Goal: Task Accomplishment & Management: Complete application form

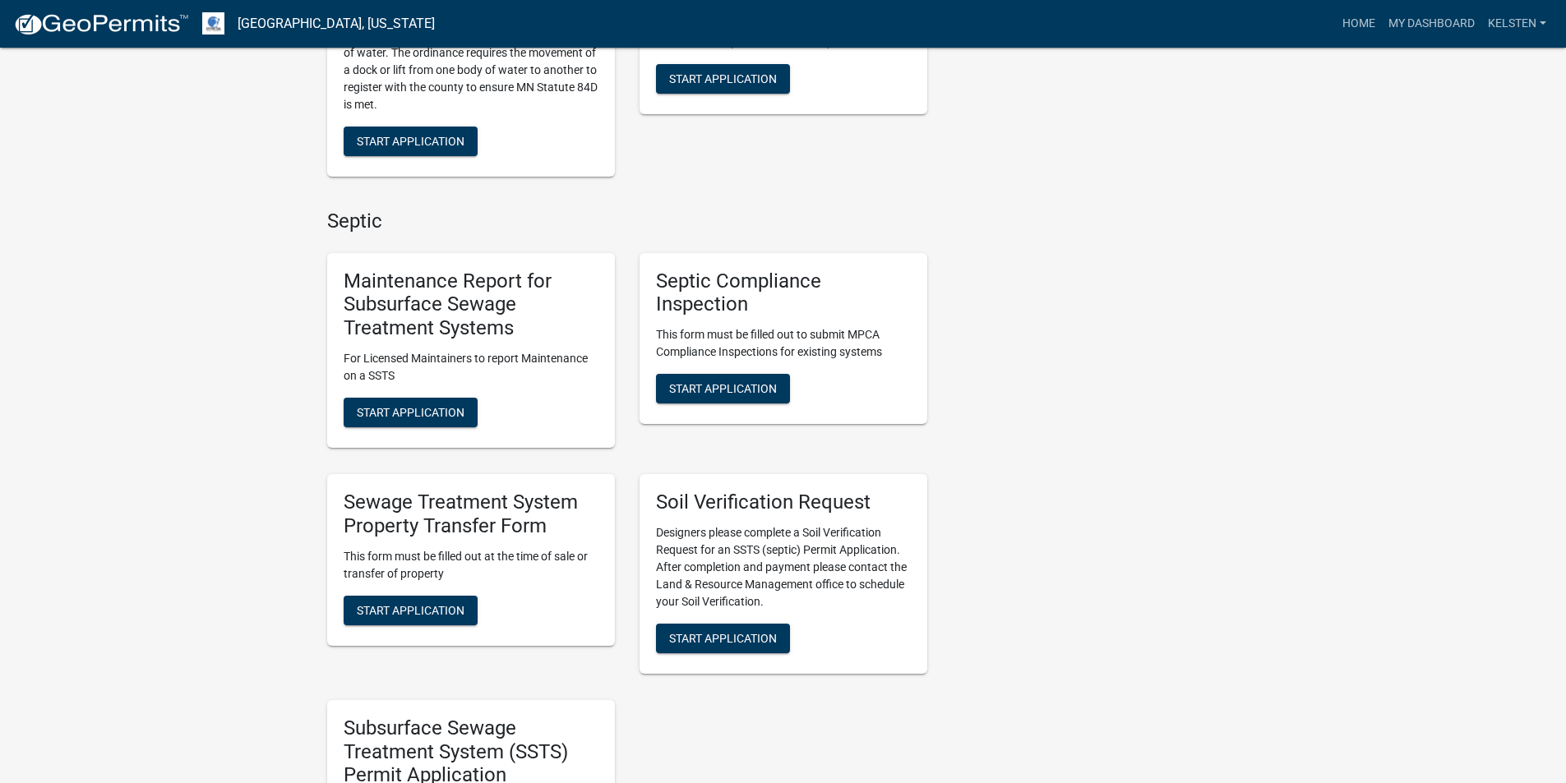
scroll to position [575, 0]
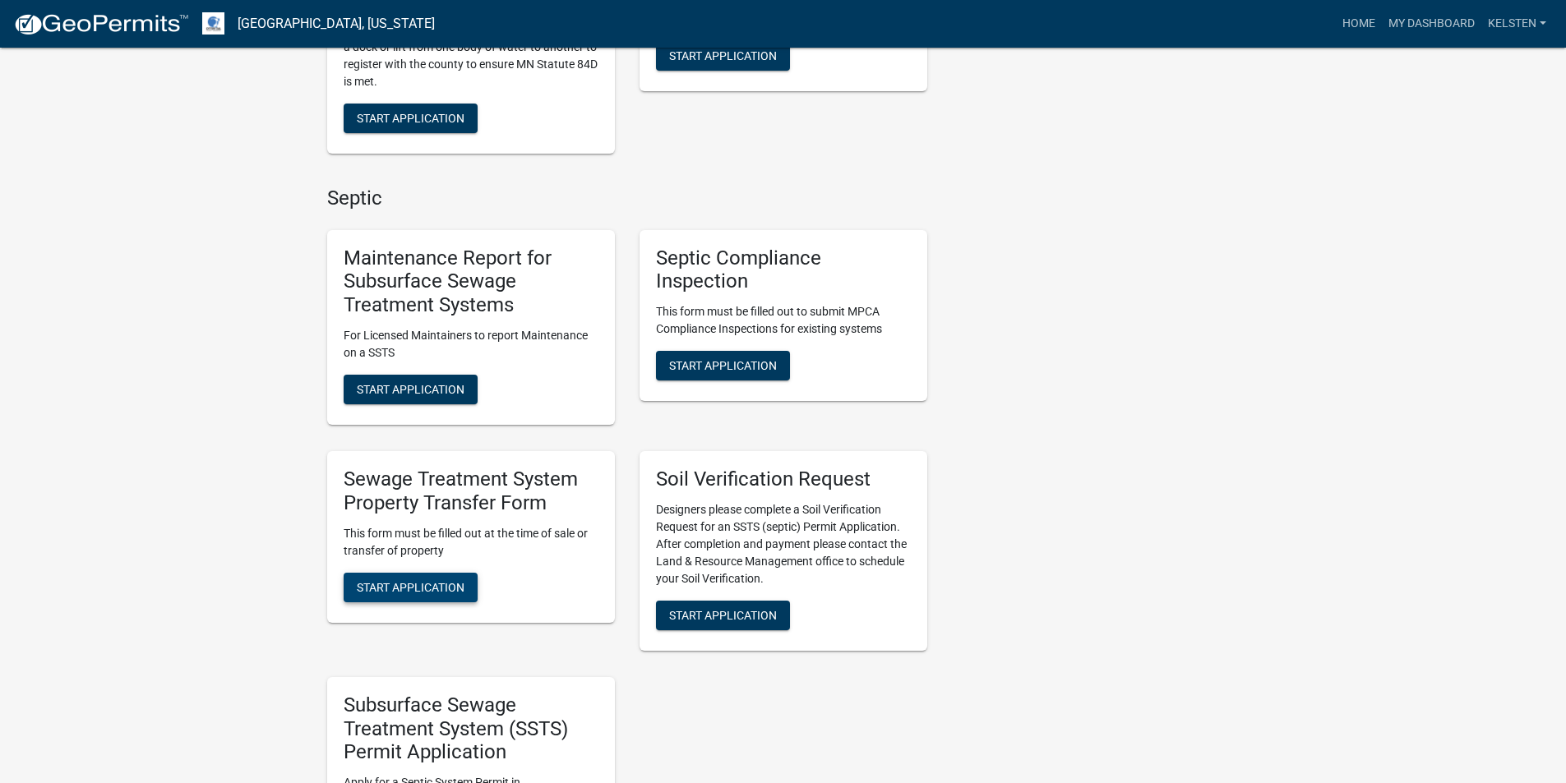
click at [427, 582] on span "Start Application" at bounding box center [411, 586] width 108 height 13
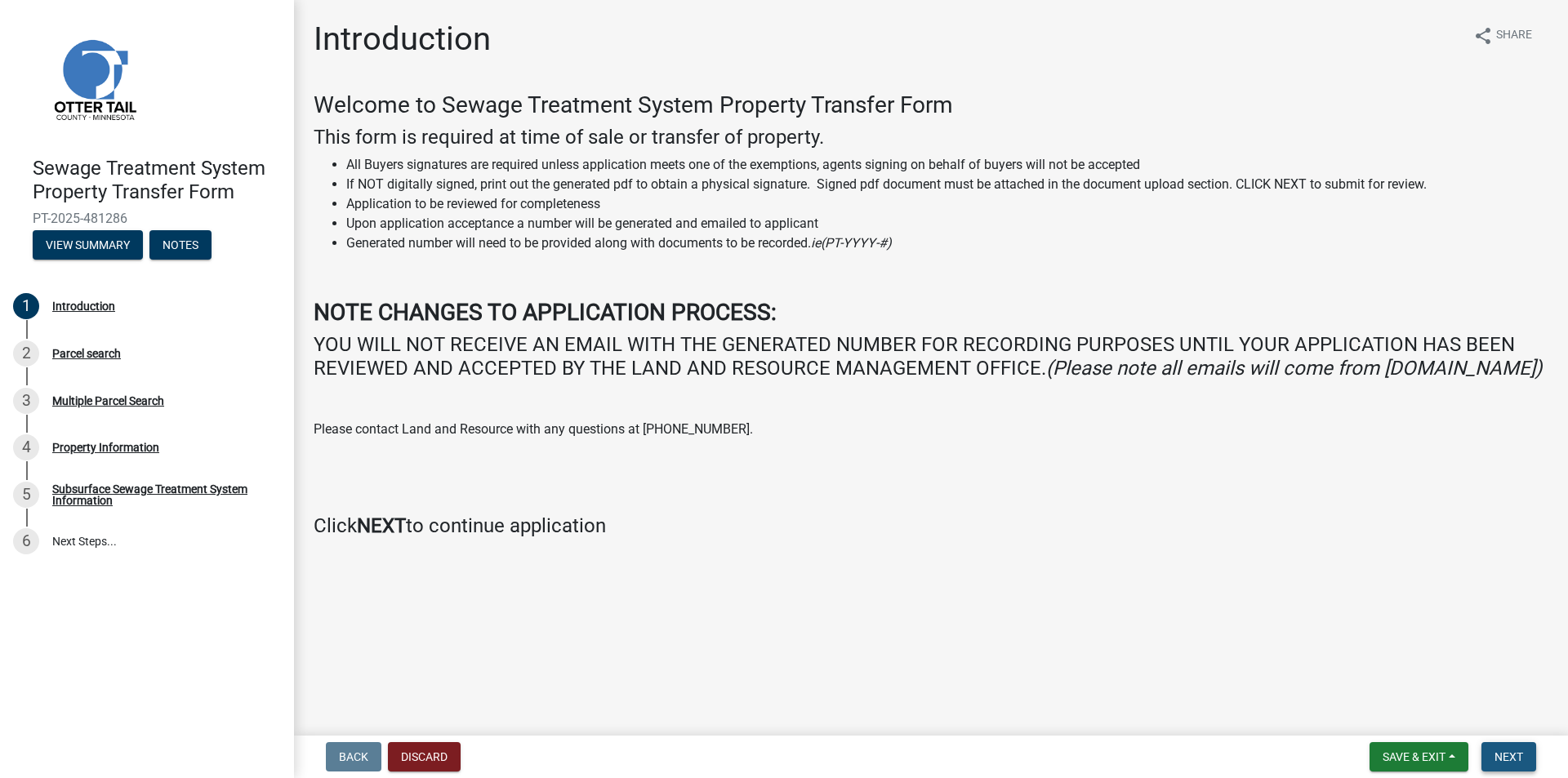
click at [1505, 754] on span "Next" at bounding box center [1508, 756] width 29 height 13
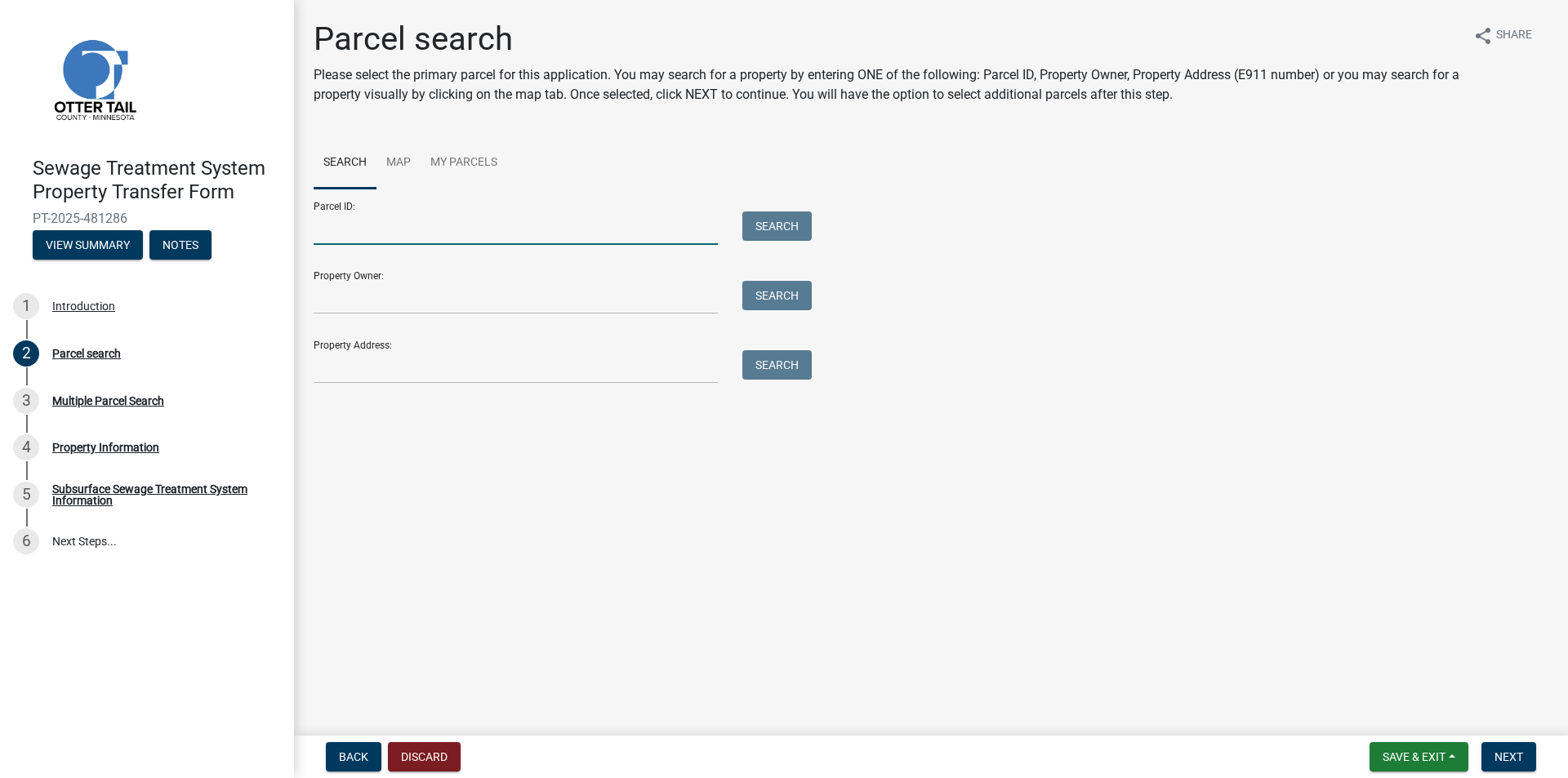
click at [543, 228] on input "Parcel ID:" at bounding box center [516, 229] width 404 height 34
type input "03000170118004"
click at [799, 231] on button "Search" at bounding box center [777, 227] width 70 height 30
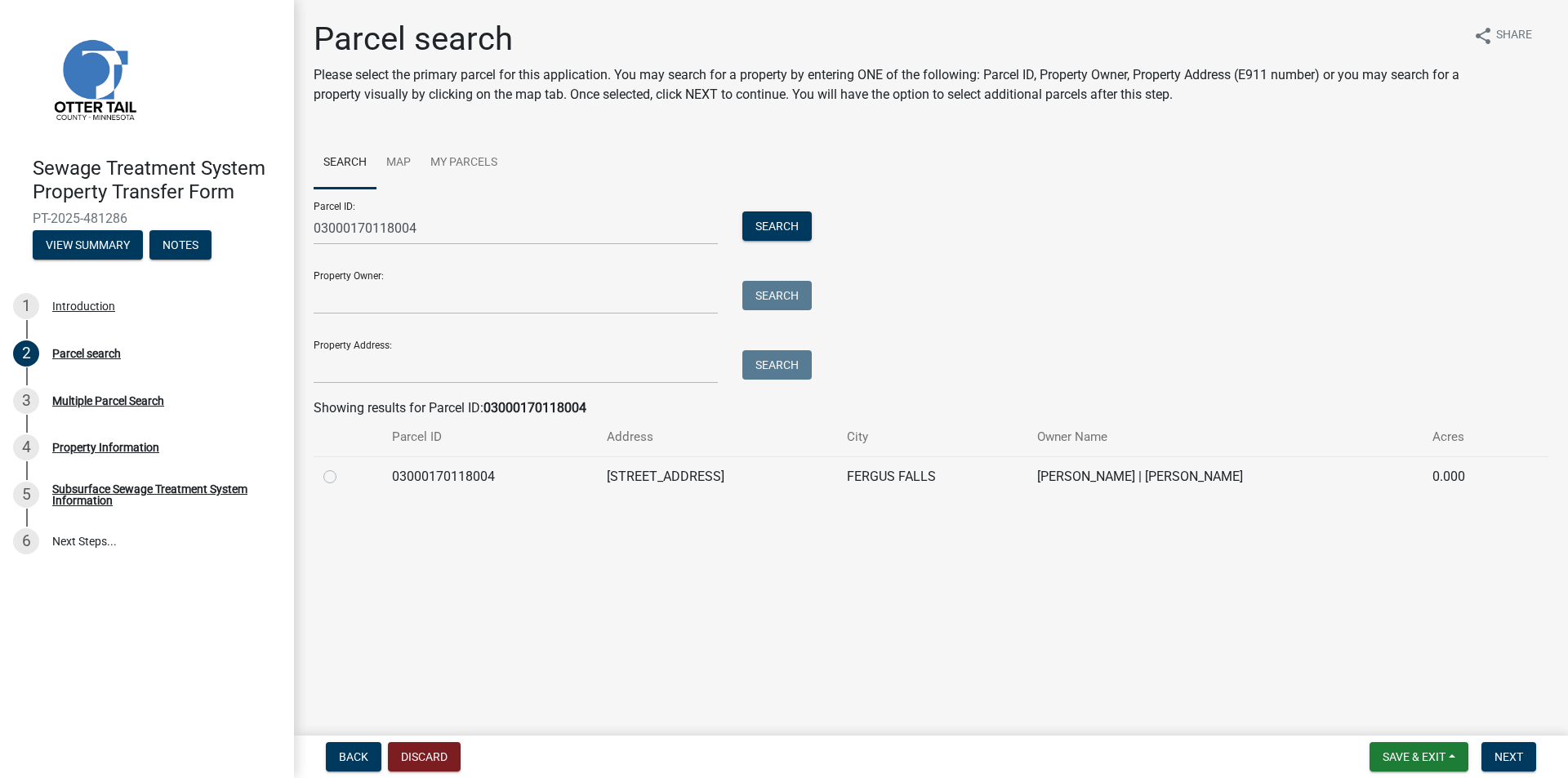
click at [343, 467] on label at bounding box center [343, 467] width 0 height 0
click at [343, 475] on input "radio" at bounding box center [348, 472] width 11 height 11
radio input "true"
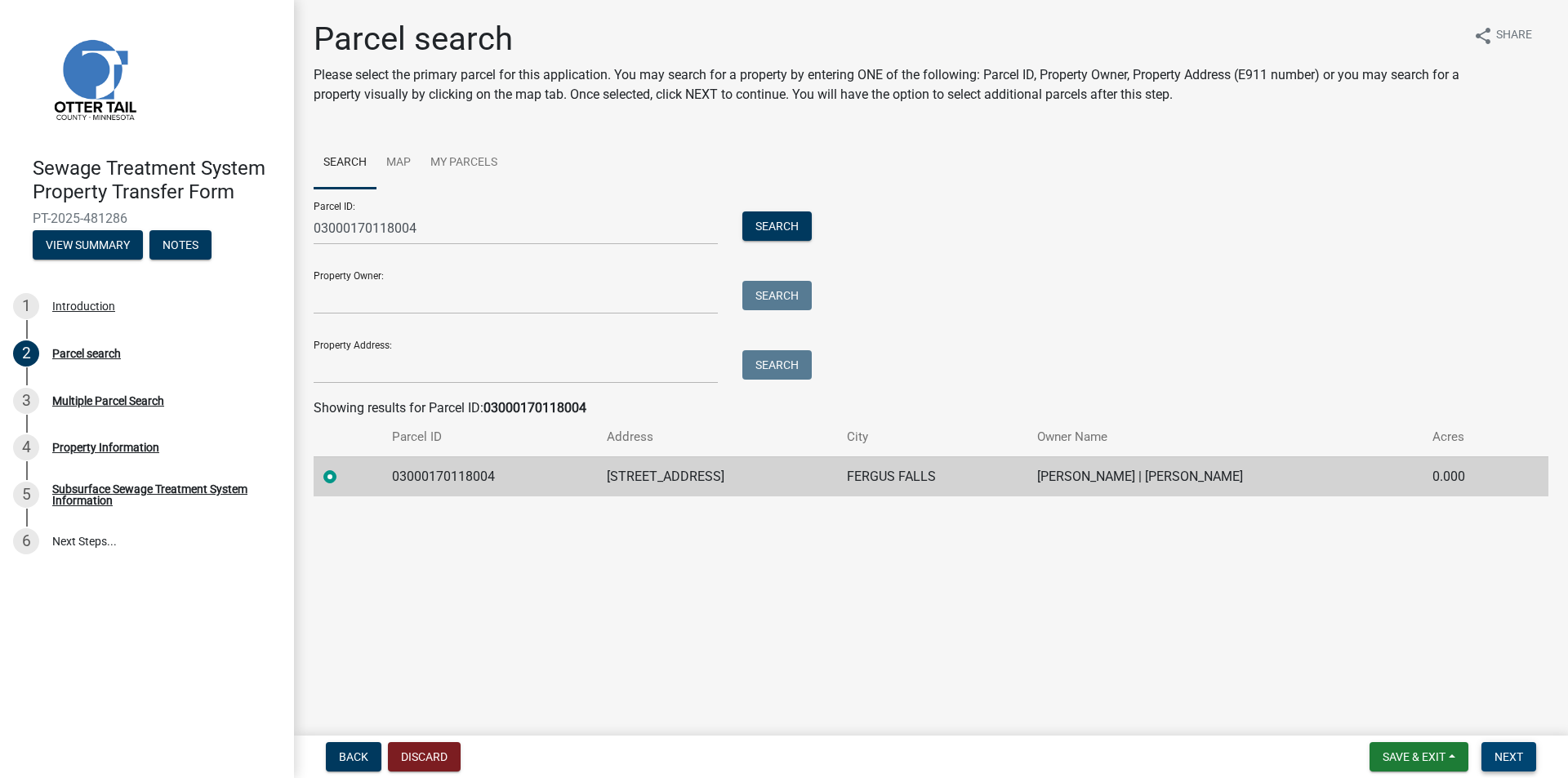
click at [1525, 755] on button "Next" at bounding box center [1508, 757] width 55 height 30
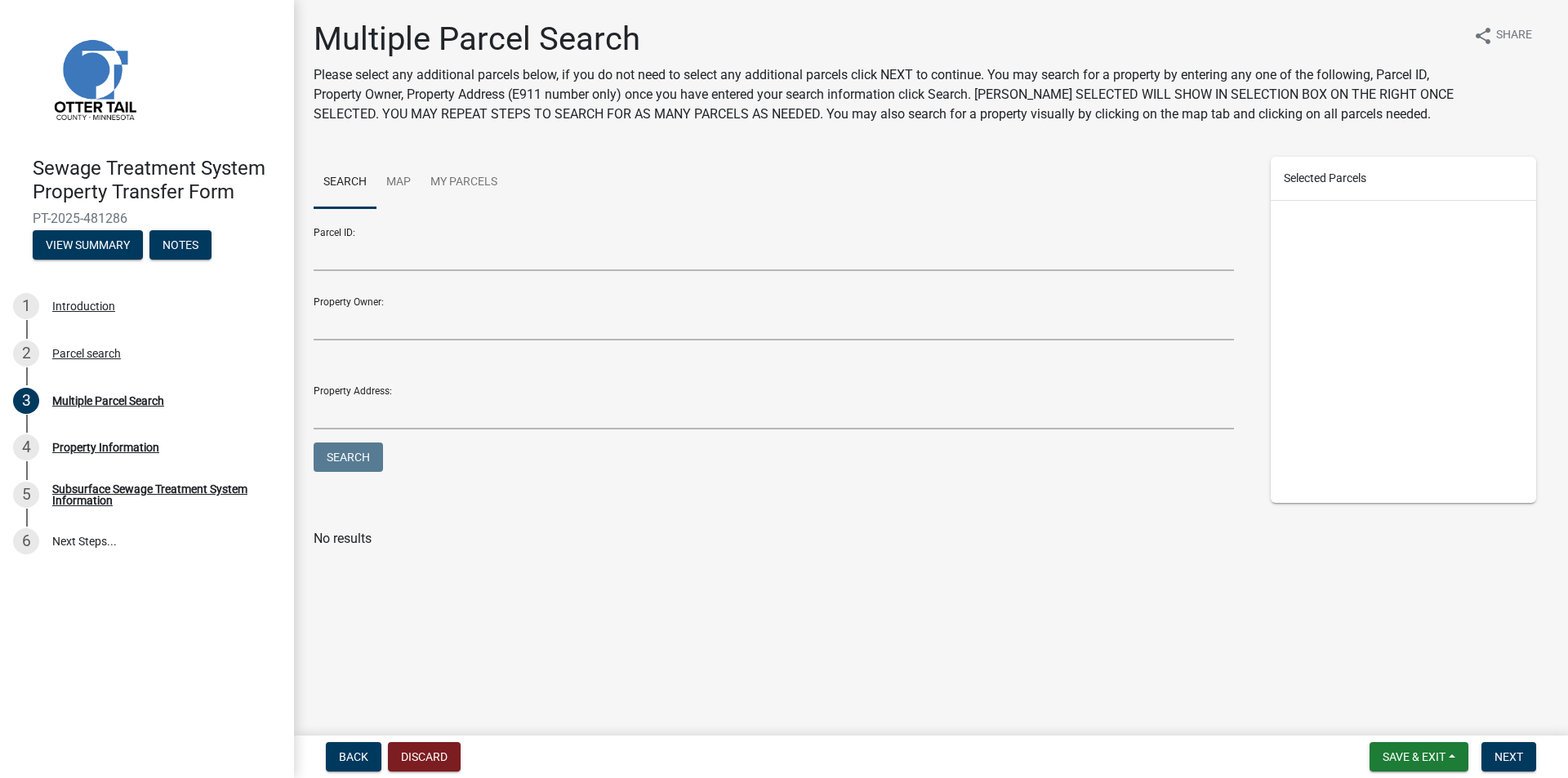
click at [1519, 739] on nav "Back Discard Save & Exit Save Save & Exit Next" at bounding box center [931, 757] width 1274 height 43
click at [1513, 745] on button "Next" at bounding box center [1508, 757] width 55 height 30
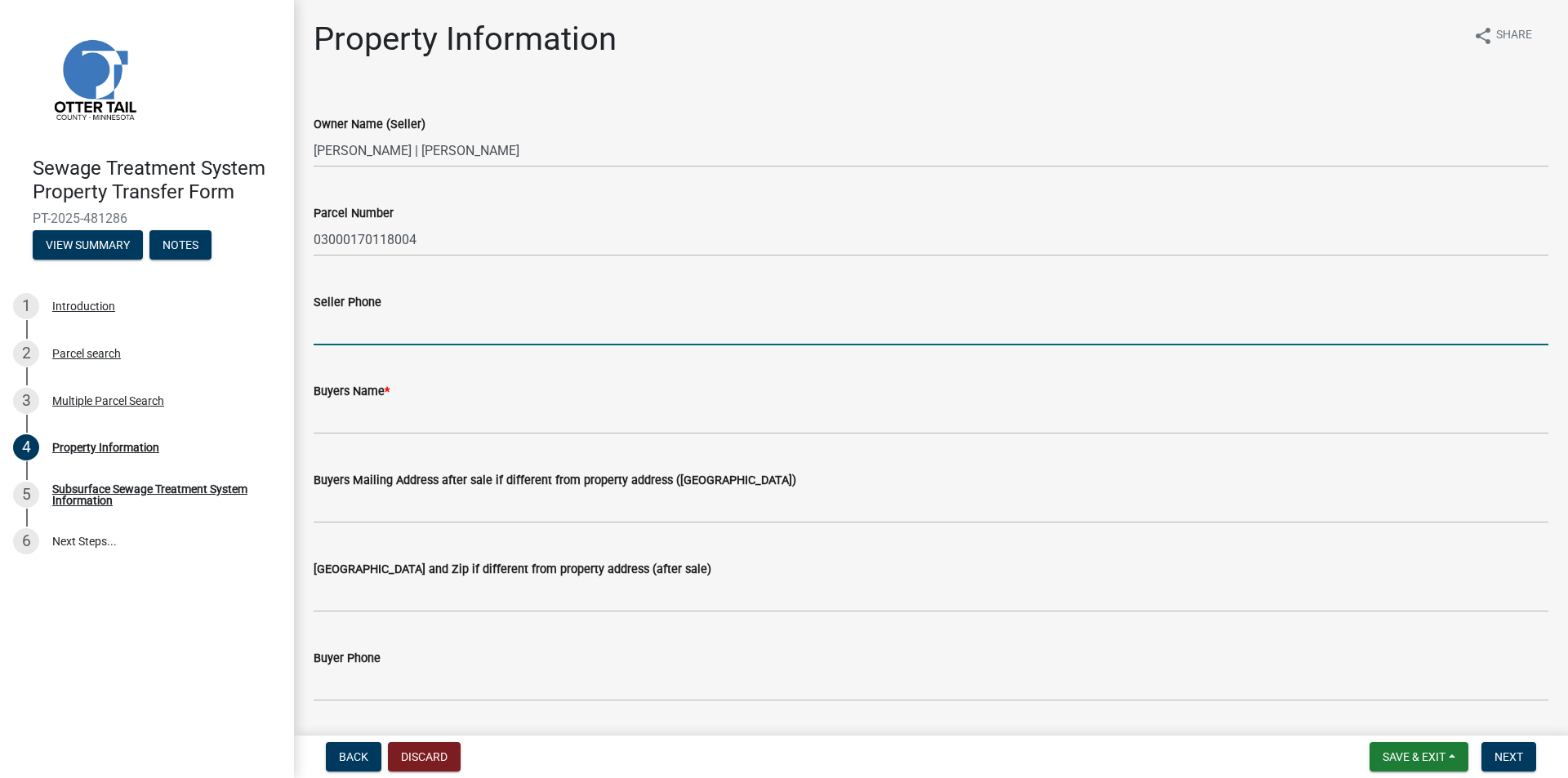
click at [350, 320] on input "Seller Phone" at bounding box center [931, 329] width 1235 height 34
type input "2182424027"
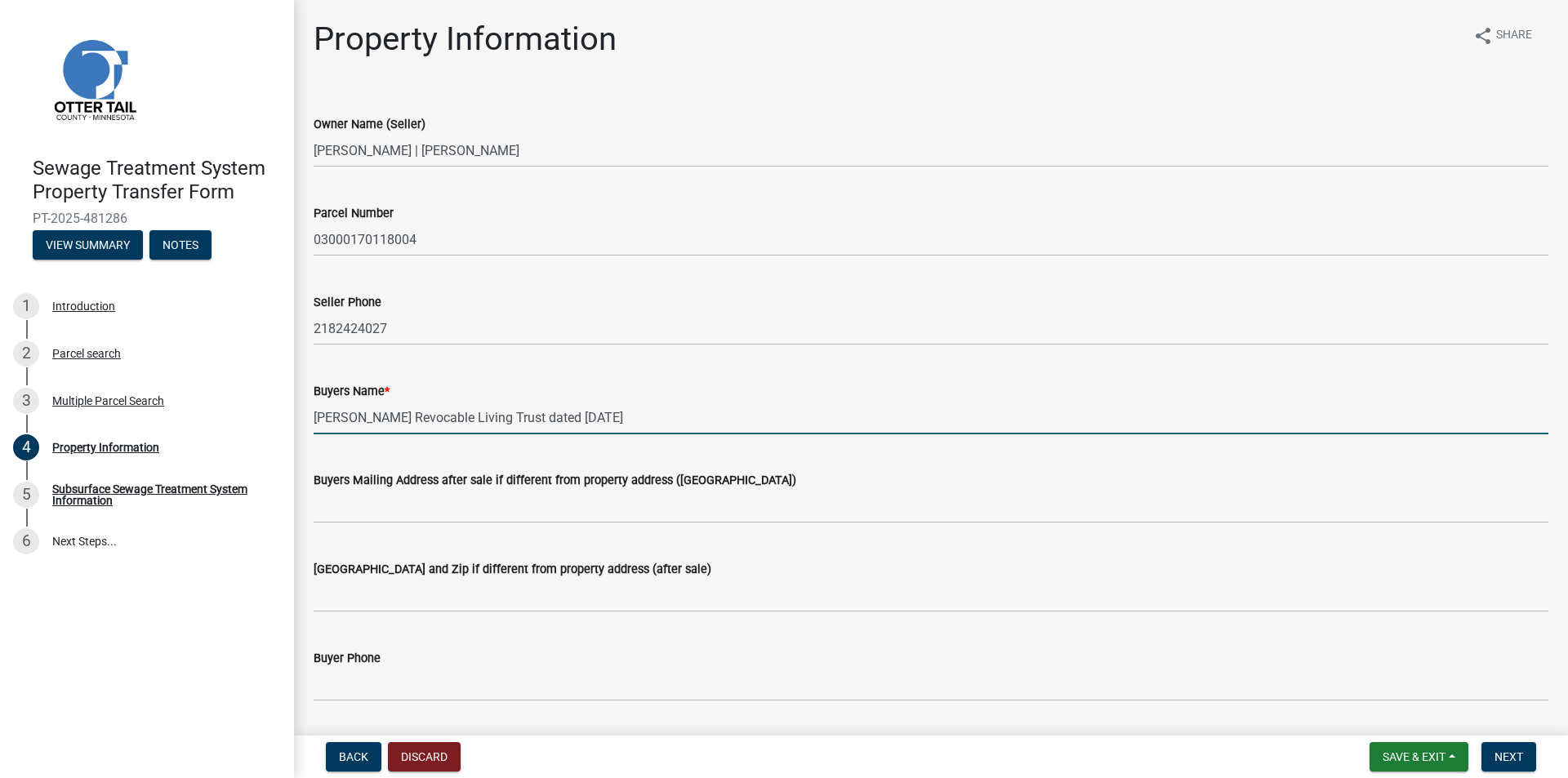
type input "[PERSON_NAME] Revocable Living Trust dated [DATE]"
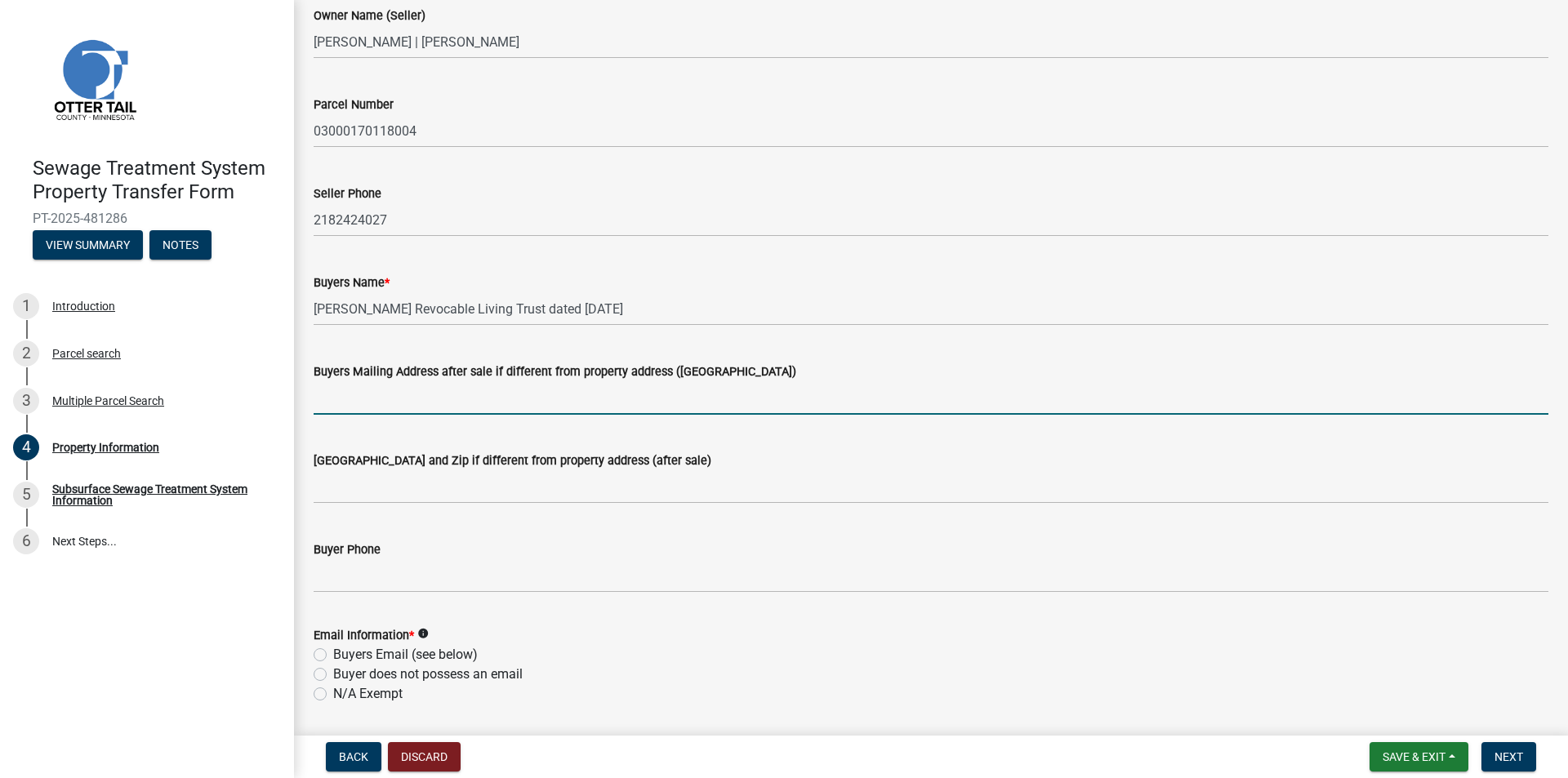
scroll to position [245, 0]
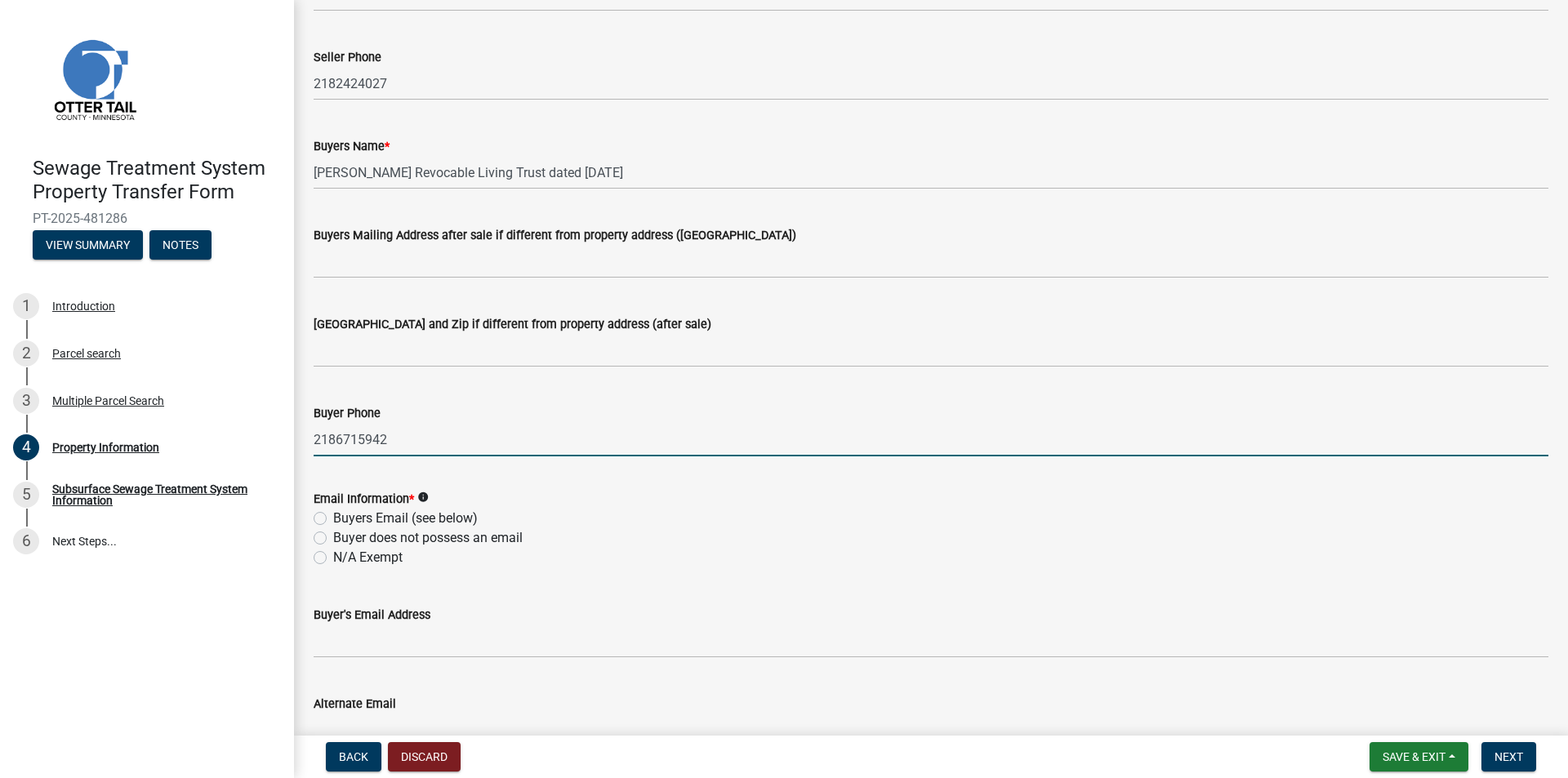
type input "2186715942"
click at [417, 517] on label "Buyers Email (see below)" at bounding box center [404, 519] width 144 height 20
click at [344, 517] on input "Buyers Email (see below)" at bounding box center [338, 514] width 11 height 11
radio input "true"
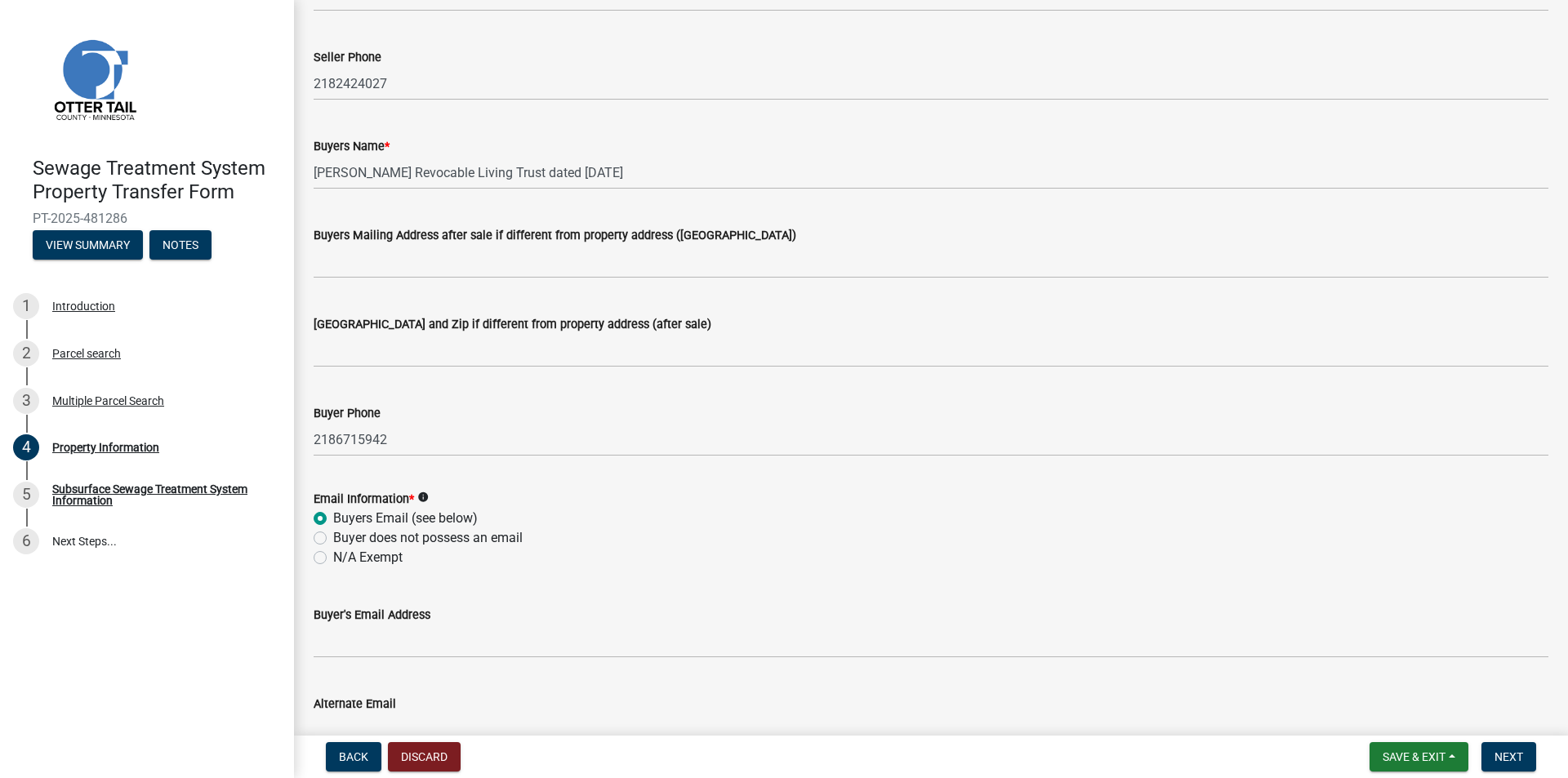
click at [387, 612] on label "Buyer's Email Address" at bounding box center [373, 616] width 117 height 12
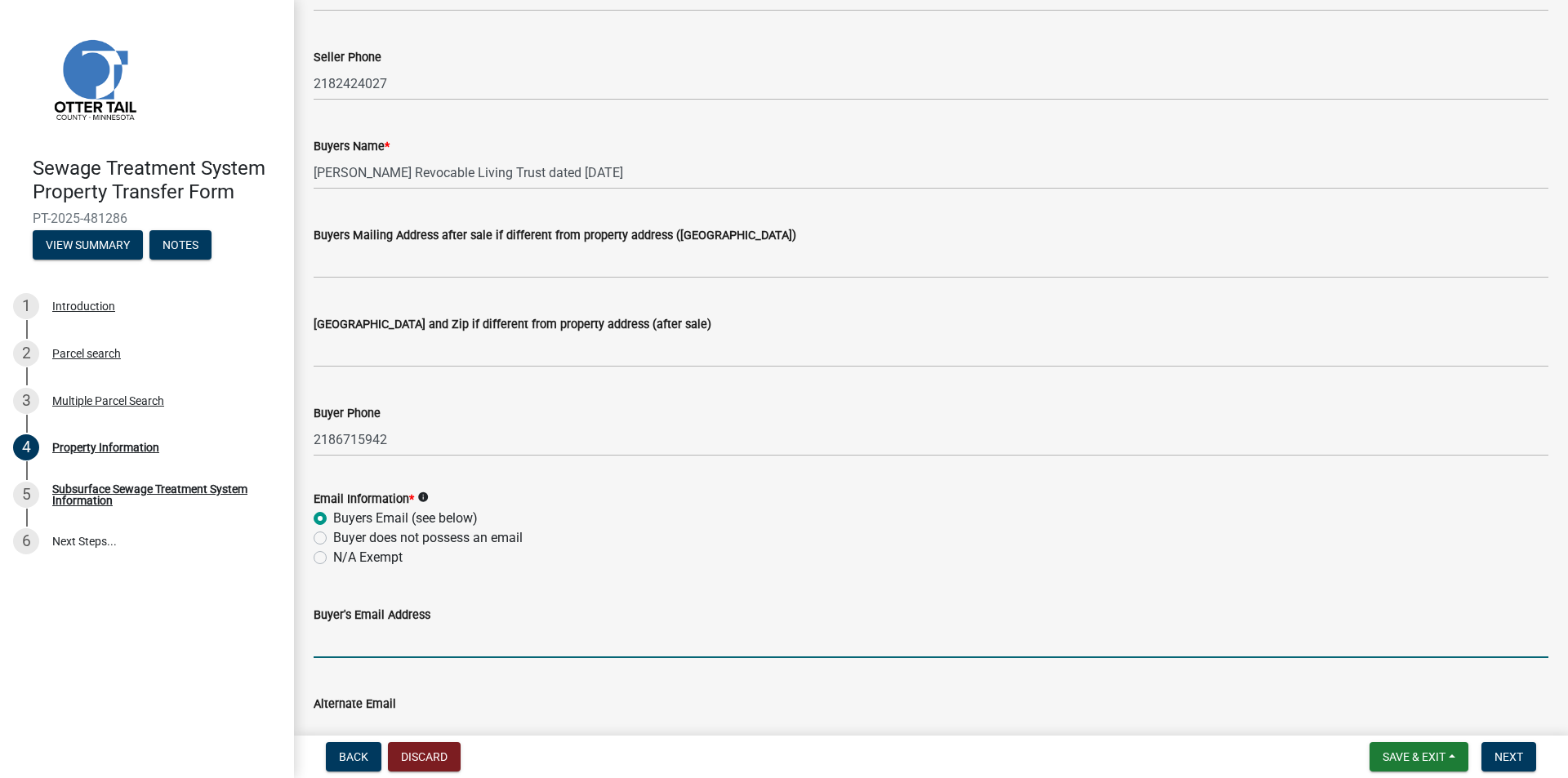
click at [387, 625] on input "Buyer's Email Address" at bounding box center [931, 642] width 1235 height 34
click at [377, 651] on input "Buyer's Email Address" at bounding box center [931, 642] width 1235 height 34
type input "[EMAIL_ADDRESS][DOMAIN_NAME]"
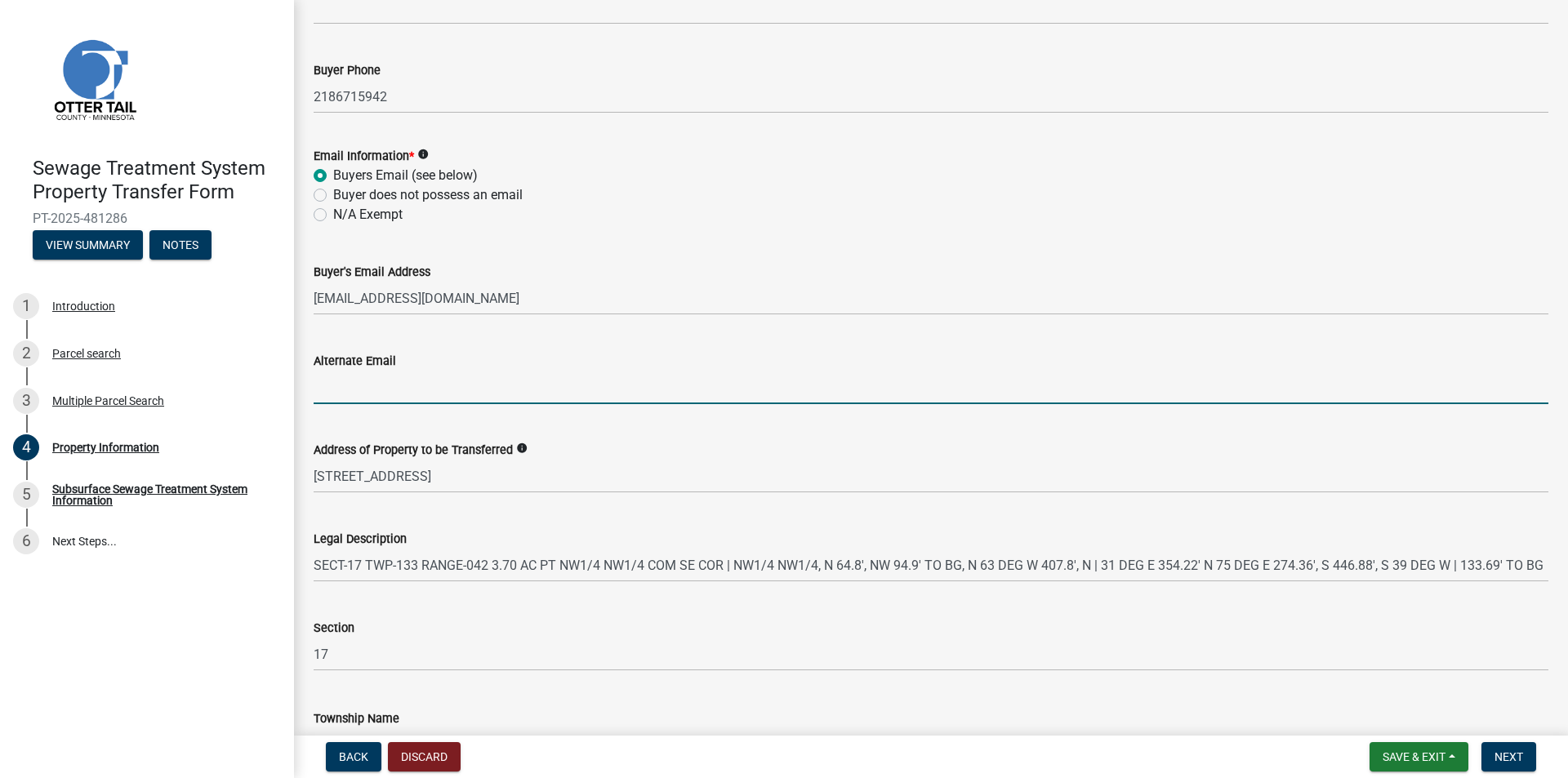
scroll to position [589, 0]
click at [1509, 760] on span "Next" at bounding box center [1508, 756] width 29 height 13
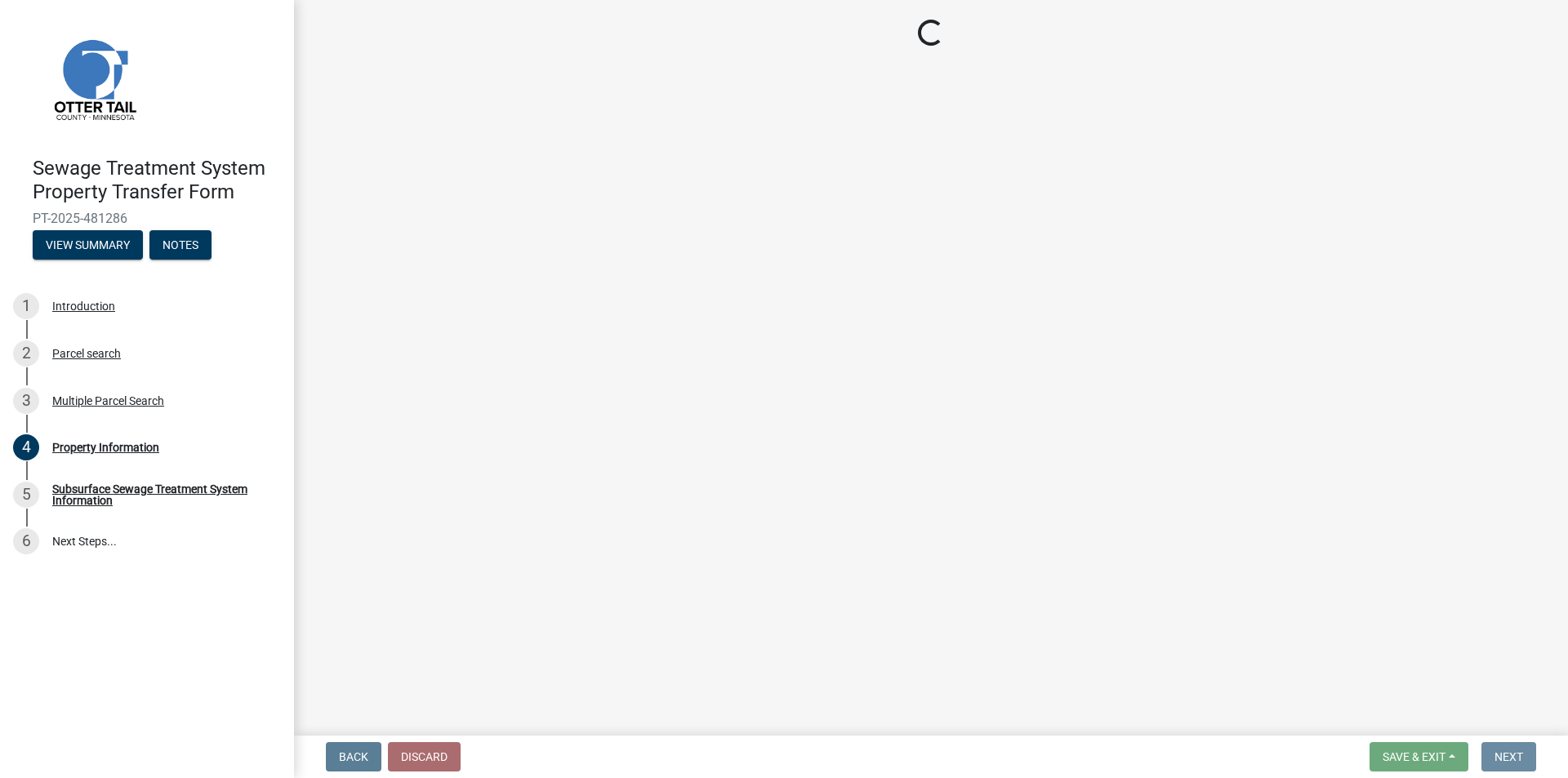
scroll to position [0, 0]
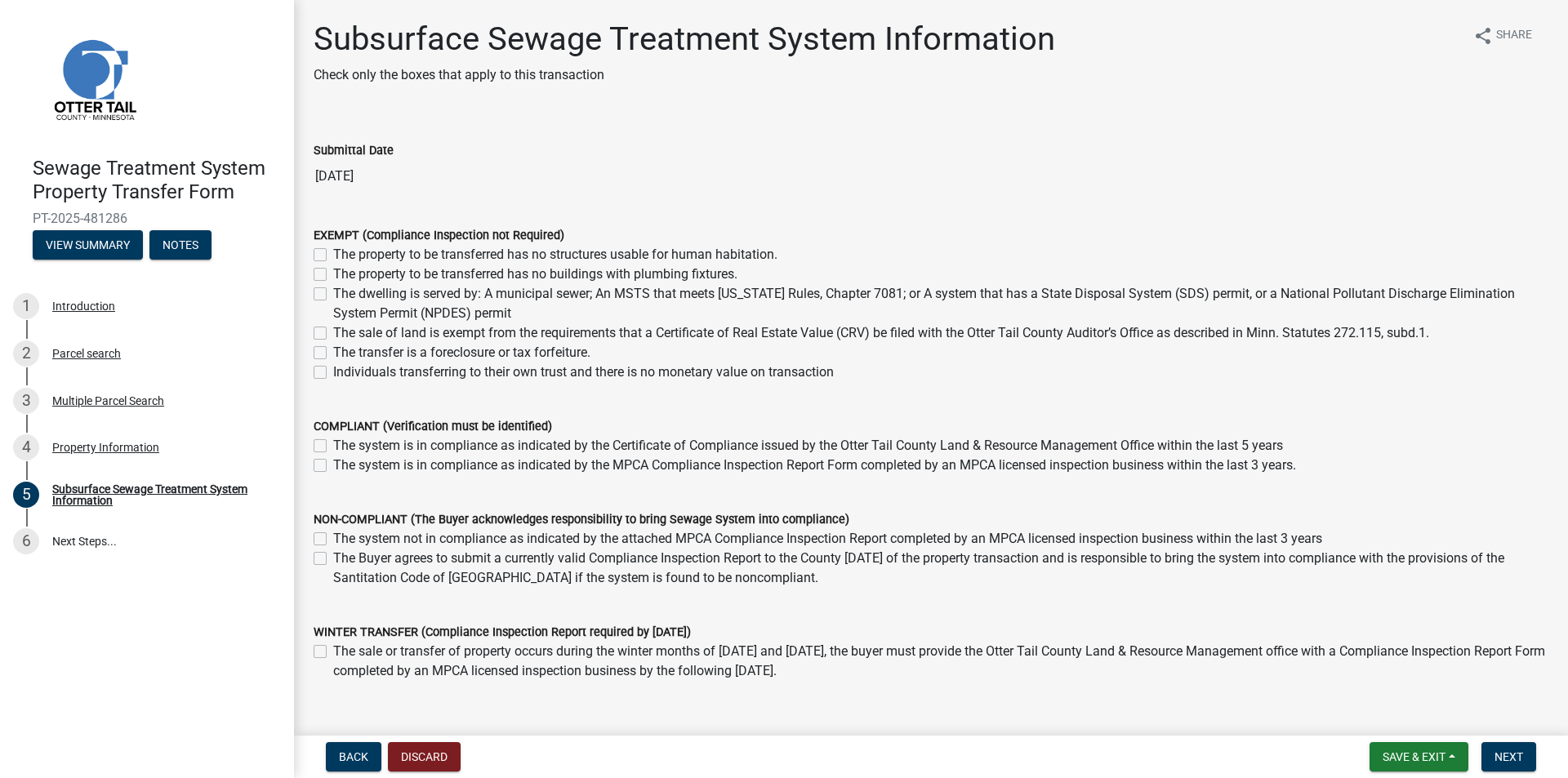
click at [331, 537] on div "The system not in compliance as indicated by the attached MPCA Compliance Inspe…" at bounding box center [931, 540] width 1235 height 20
click at [333, 533] on label "The system not in compliance as indicated by the attached MPCA Compliance Inspe…" at bounding box center [827, 540] width 989 height 20
click at [333, 533] on input "The system not in compliance as indicated by the attached MPCA Compliance Inspe…" at bounding box center [338, 535] width 11 height 11
checkbox input "true"
checkbox input "false"
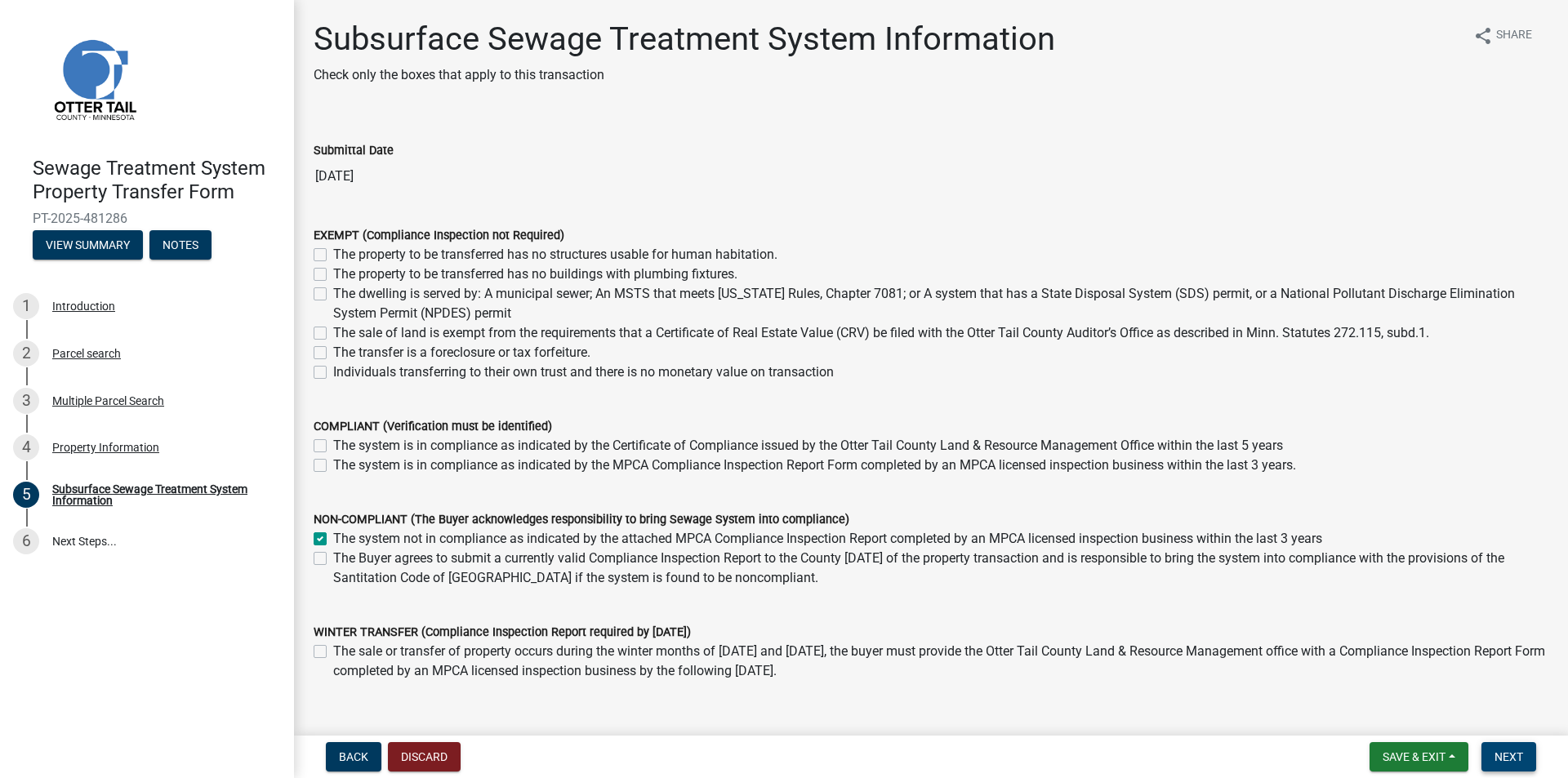
click at [1528, 754] on button "Next" at bounding box center [1508, 757] width 55 height 30
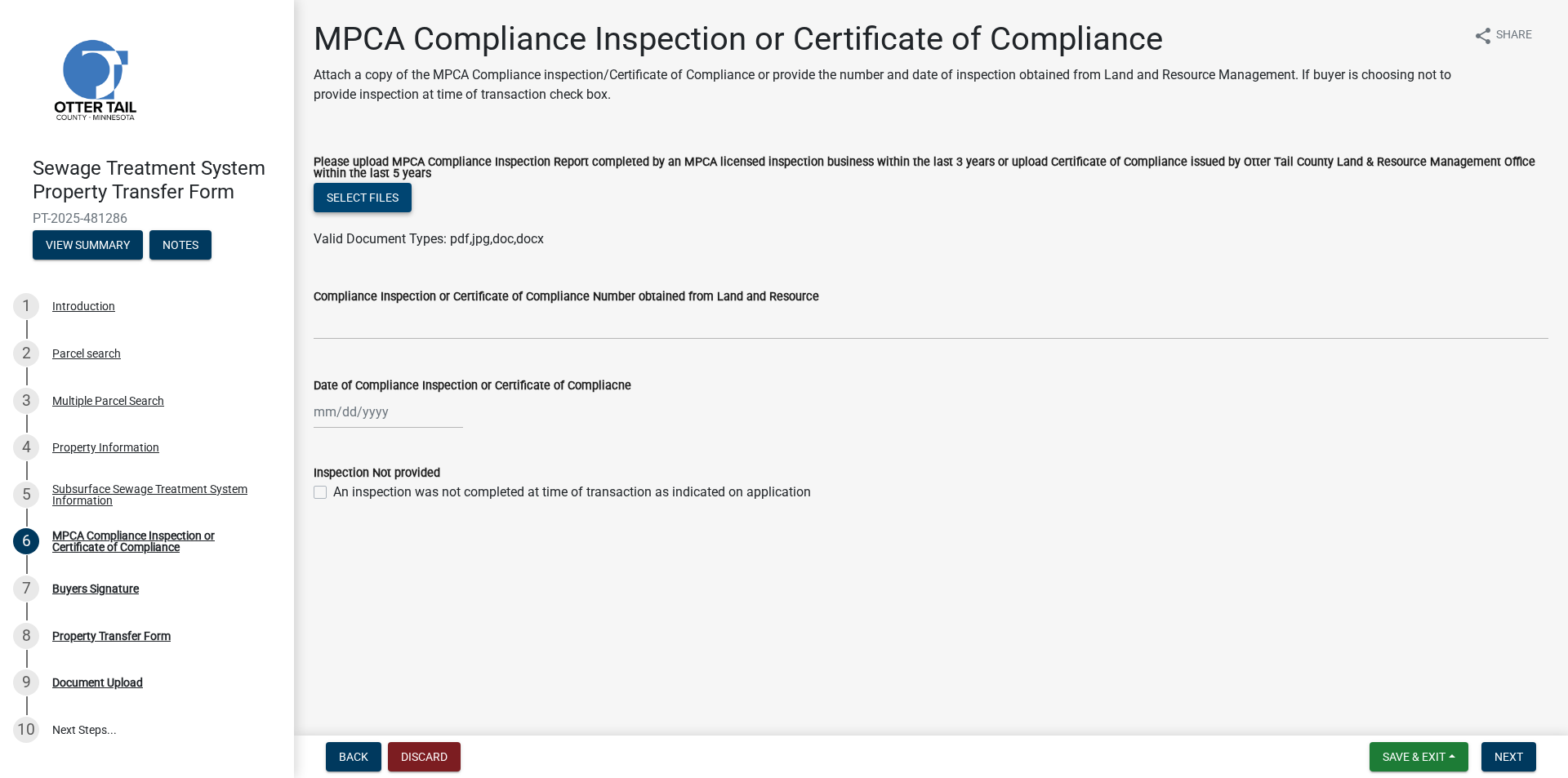
click at [364, 199] on button "Select files" at bounding box center [363, 198] width 98 height 30
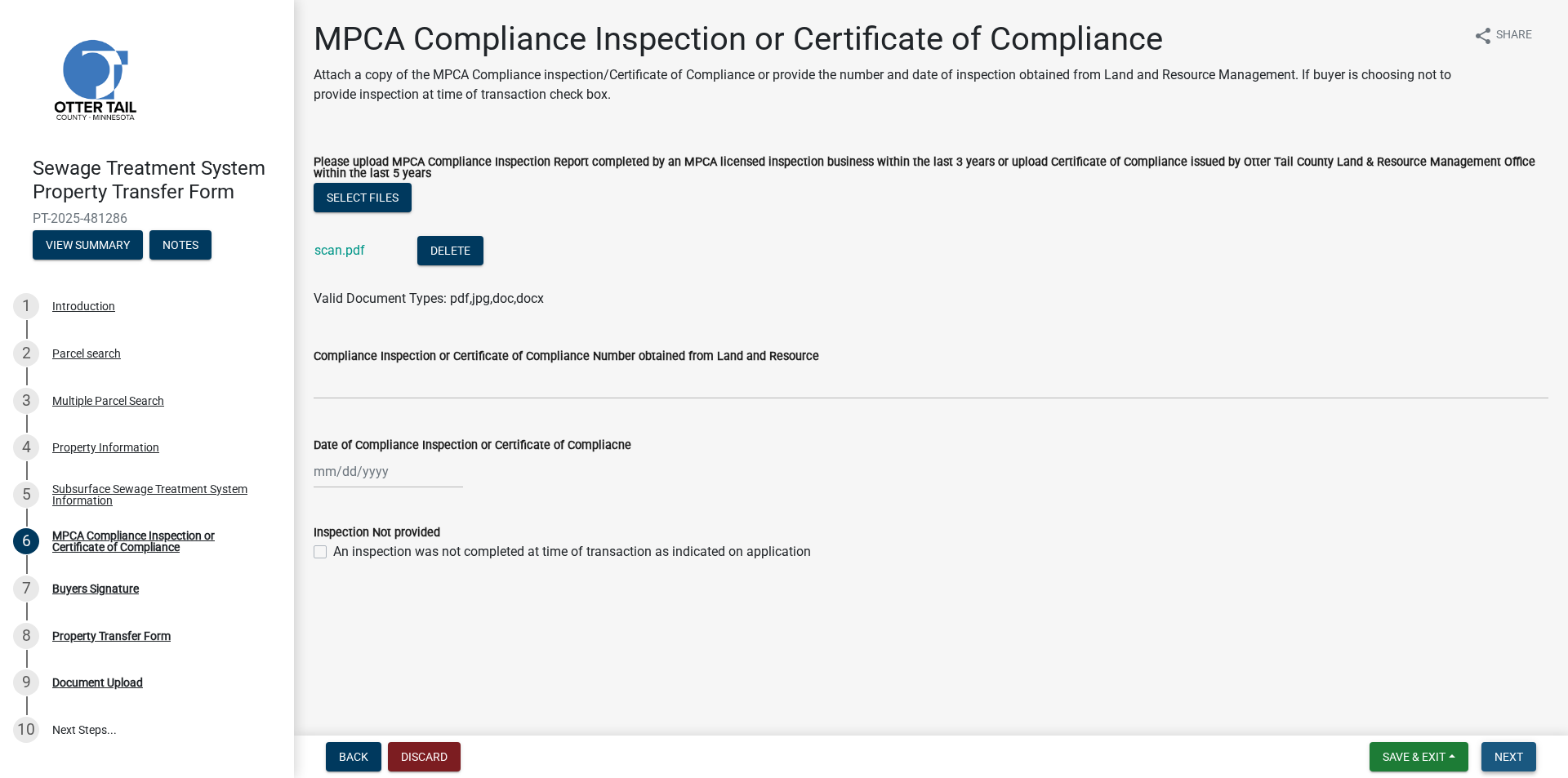
click at [1522, 750] on span "Next" at bounding box center [1508, 756] width 29 height 13
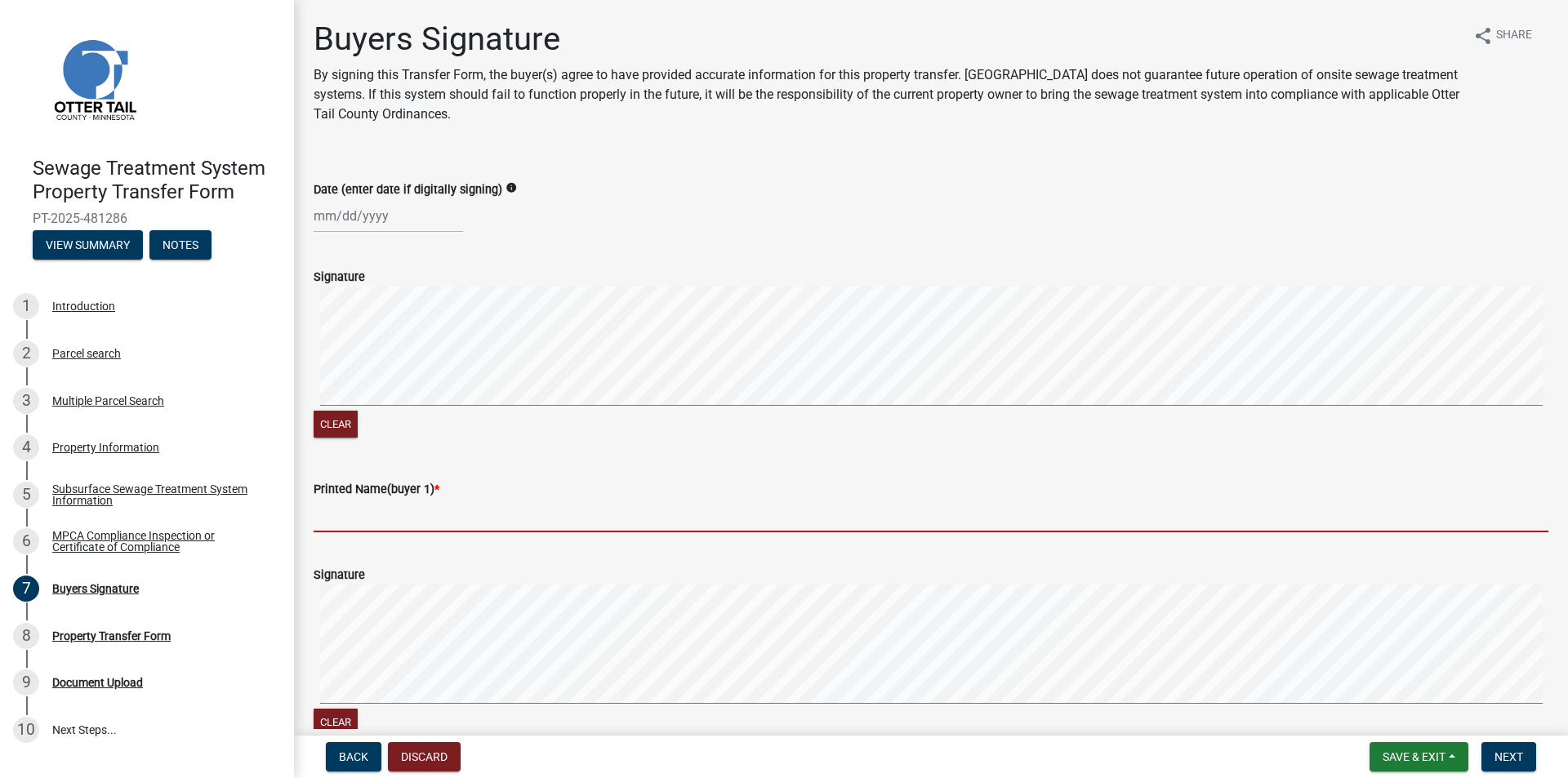
click at [379, 523] on input "Printed Name(buyer 1) *" at bounding box center [931, 516] width 1235 height 34
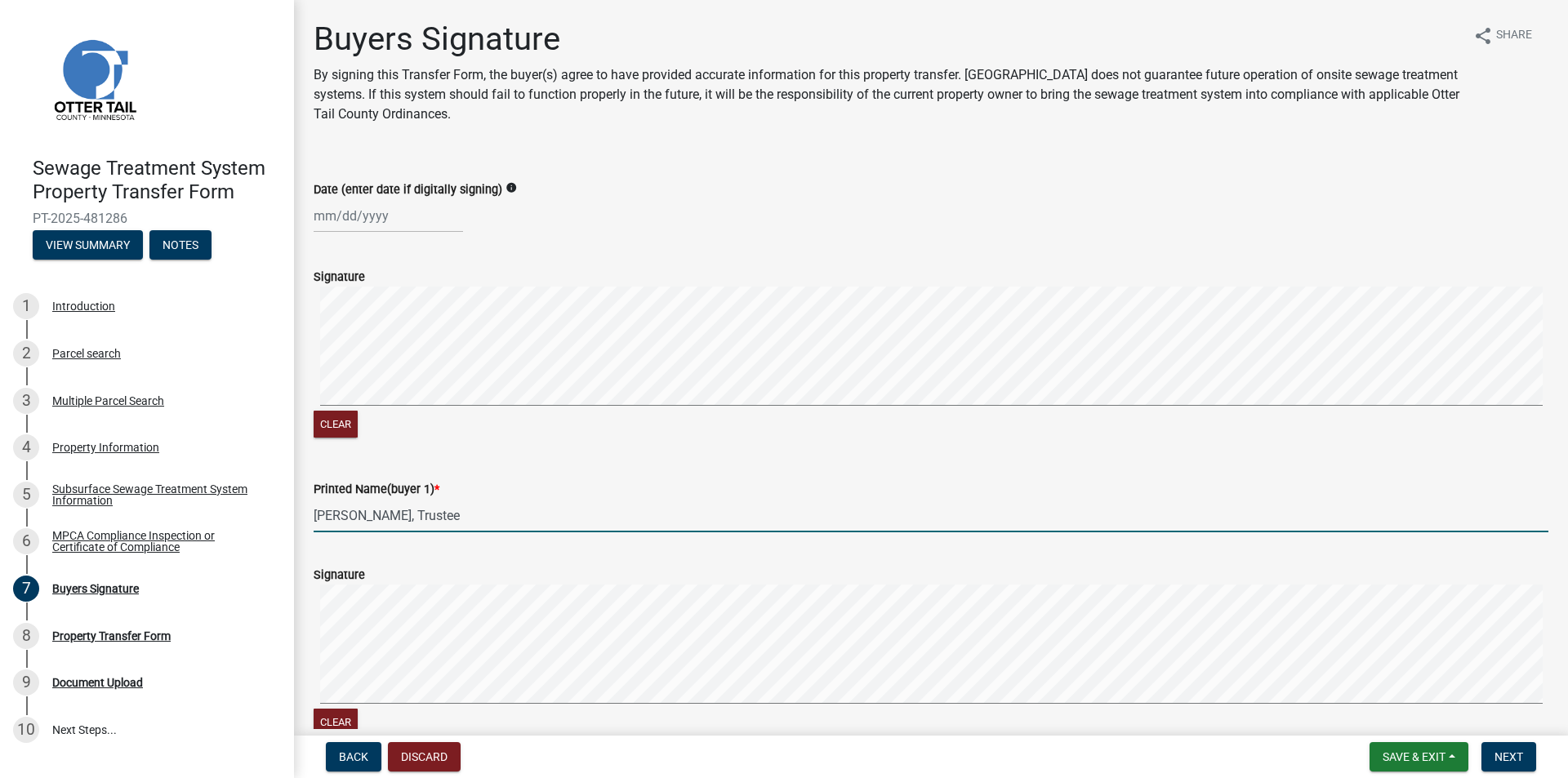
type input "[PERSON_NAME], Trustee"
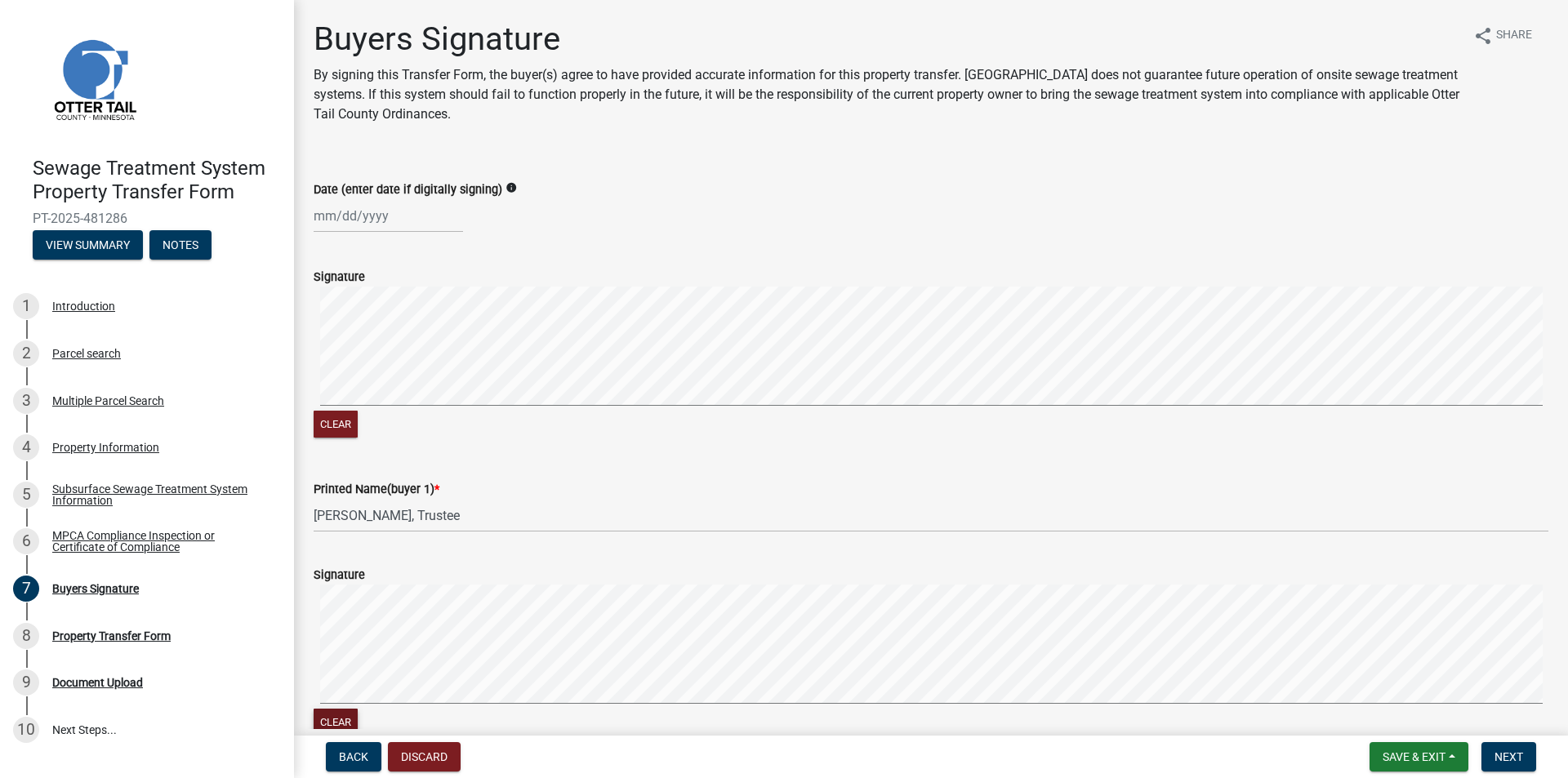
scroll to position [6, 0]
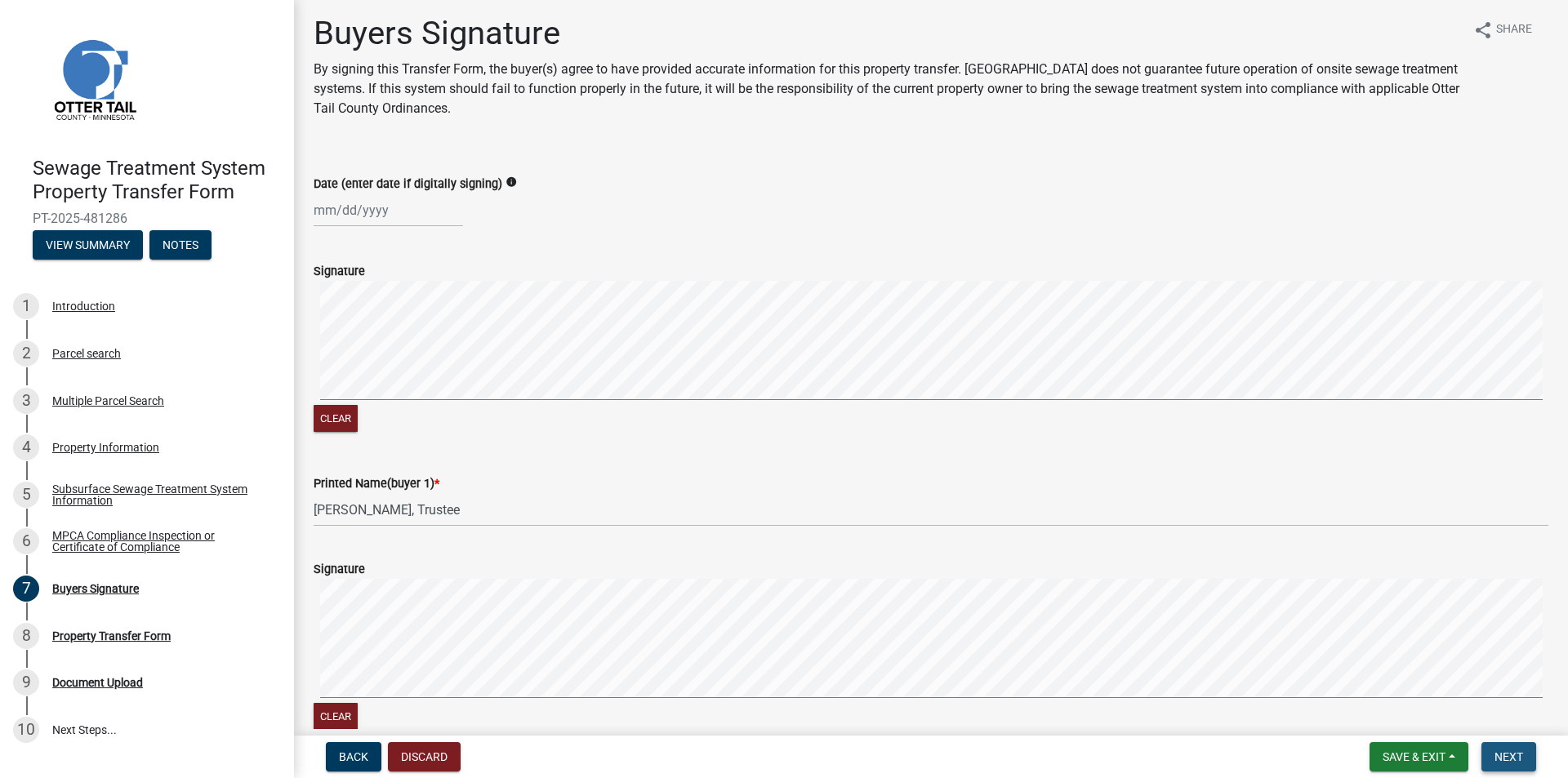
click at [1519, 756] on button "Next" at bounding box center [1508, 757] width 55 height 30
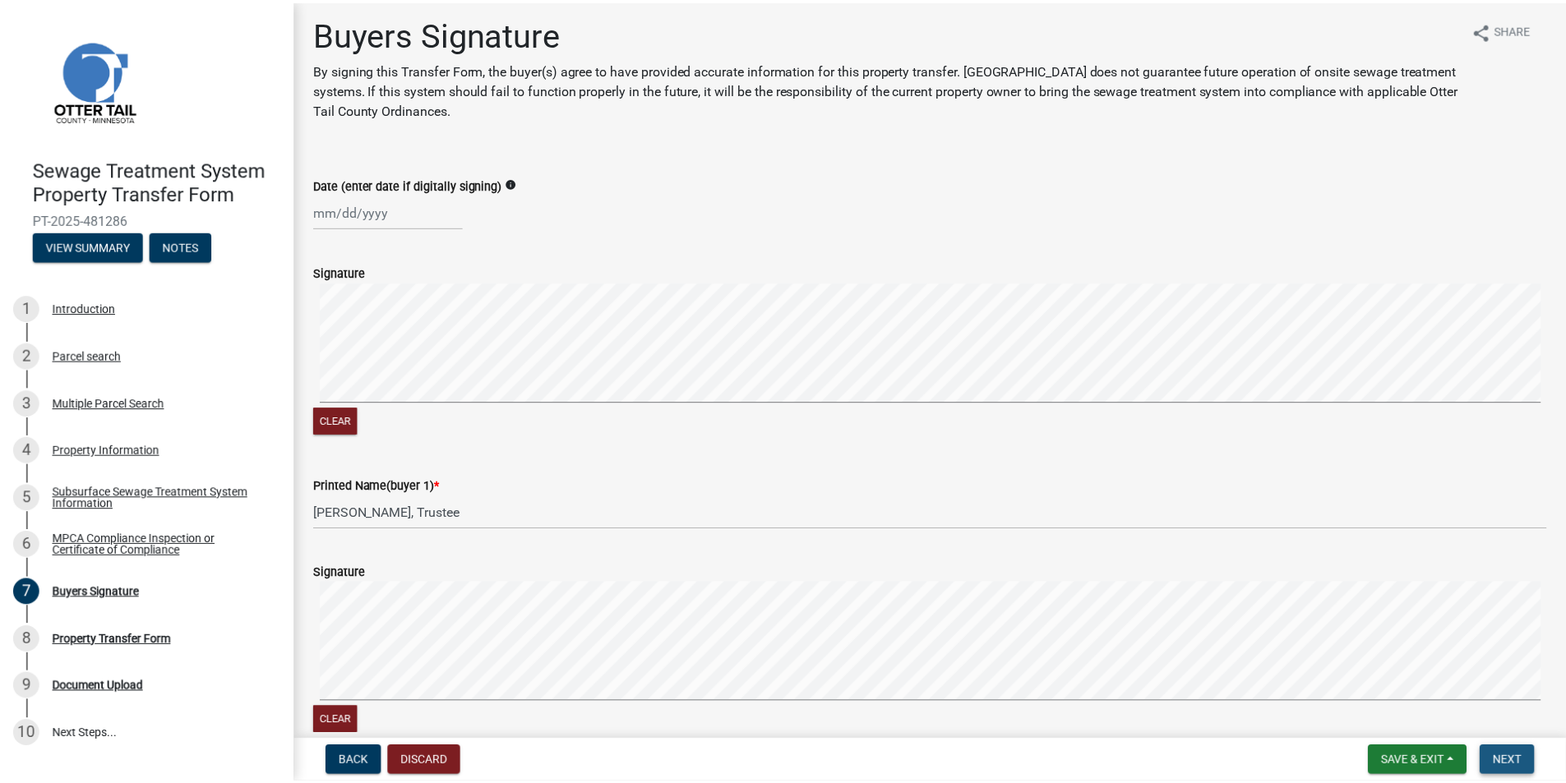
scroll to position [0, 0]
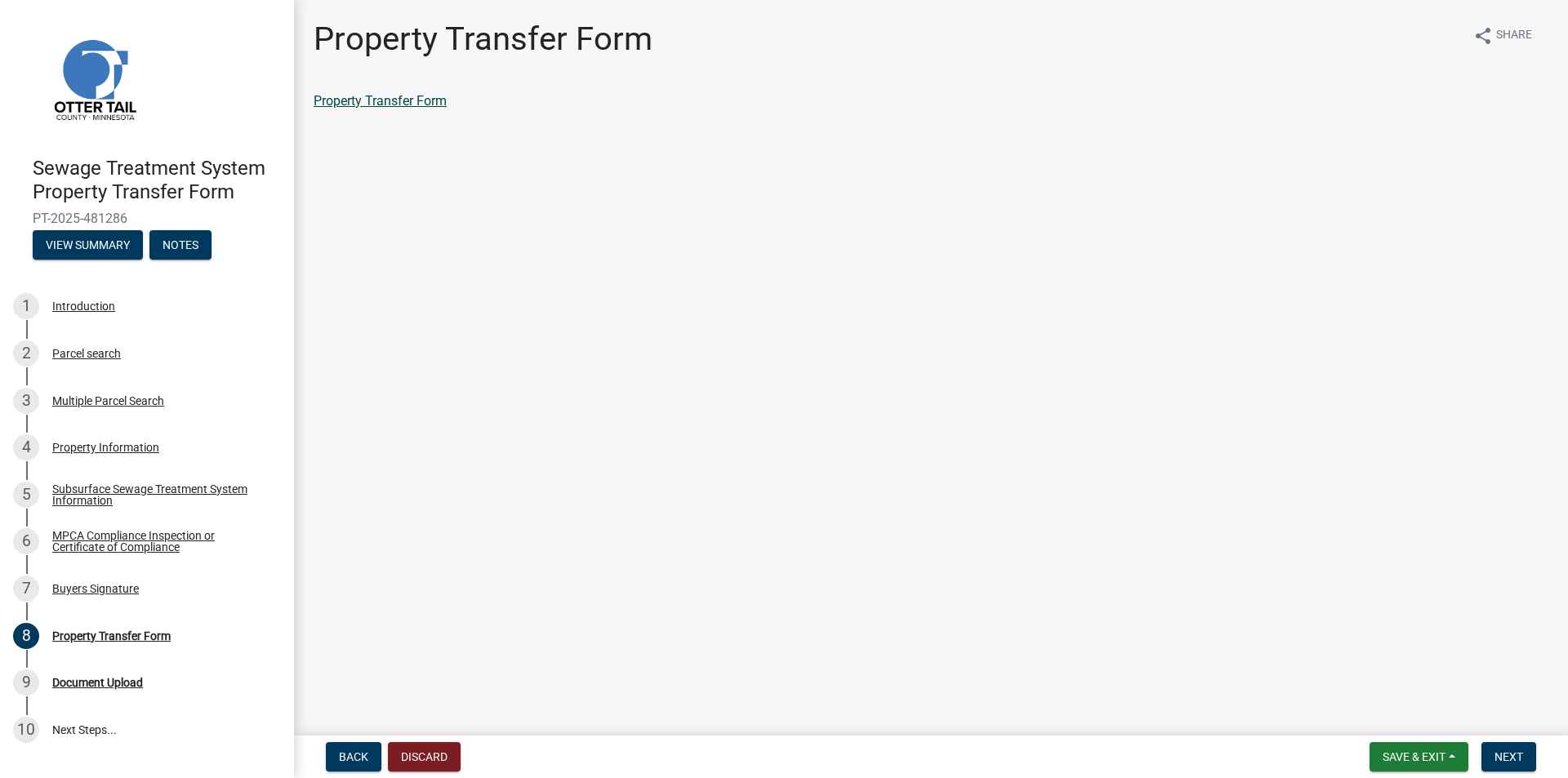
click at [414, 100] on link "Property Transfer Form" at bounding box center [381, 101] width 133 height 16
click at [1524, 762] on button "Next" at bounding box center [1508, 757] width 55 height 30
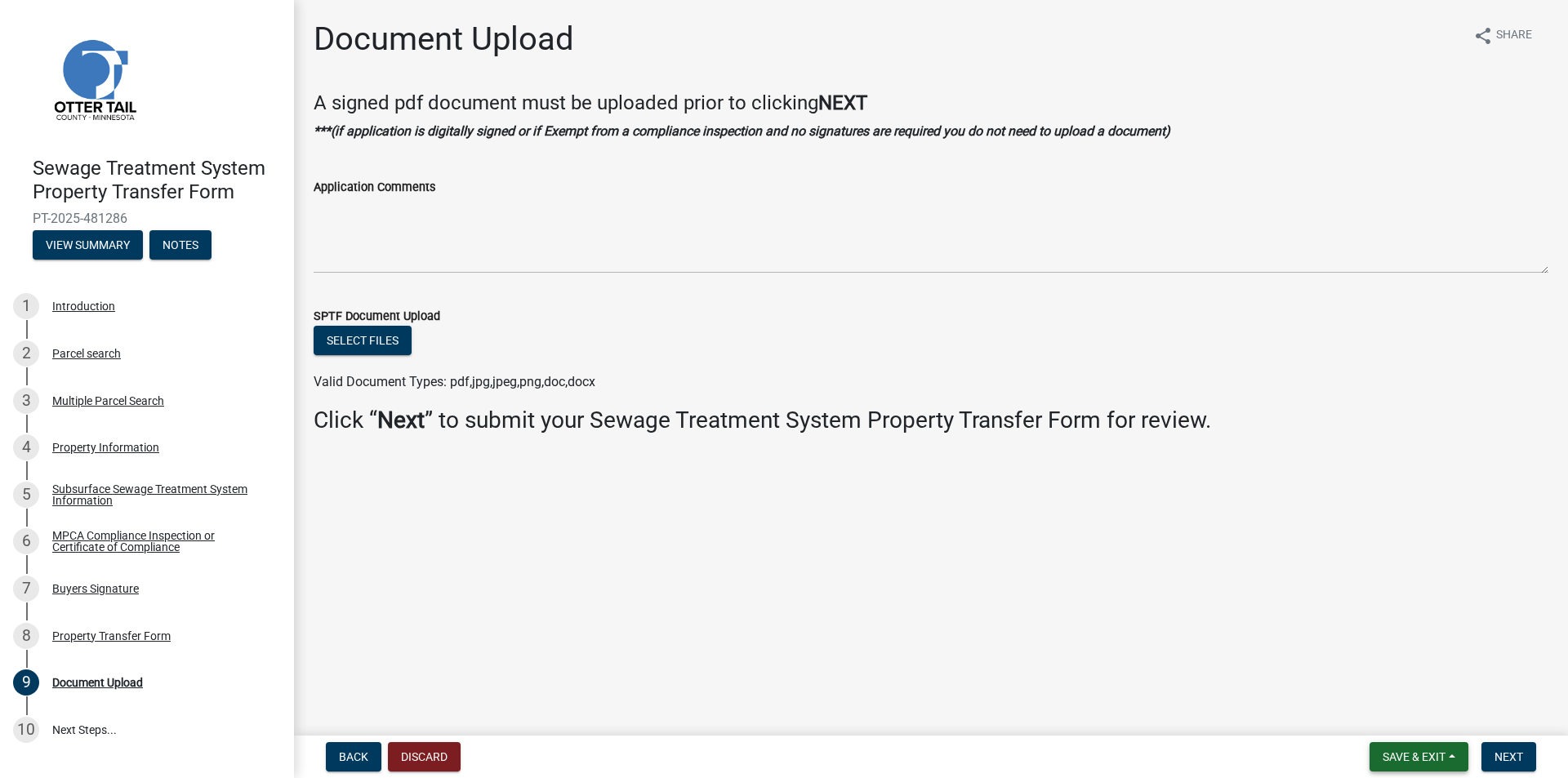
click at [1450, 756] on button "Save & Exit" at bounding box center [1418, 757] width 98 height 30
click at [1429, 715] on button "Save & Exit" at bounding box center [1403, 713] width 131 height 39
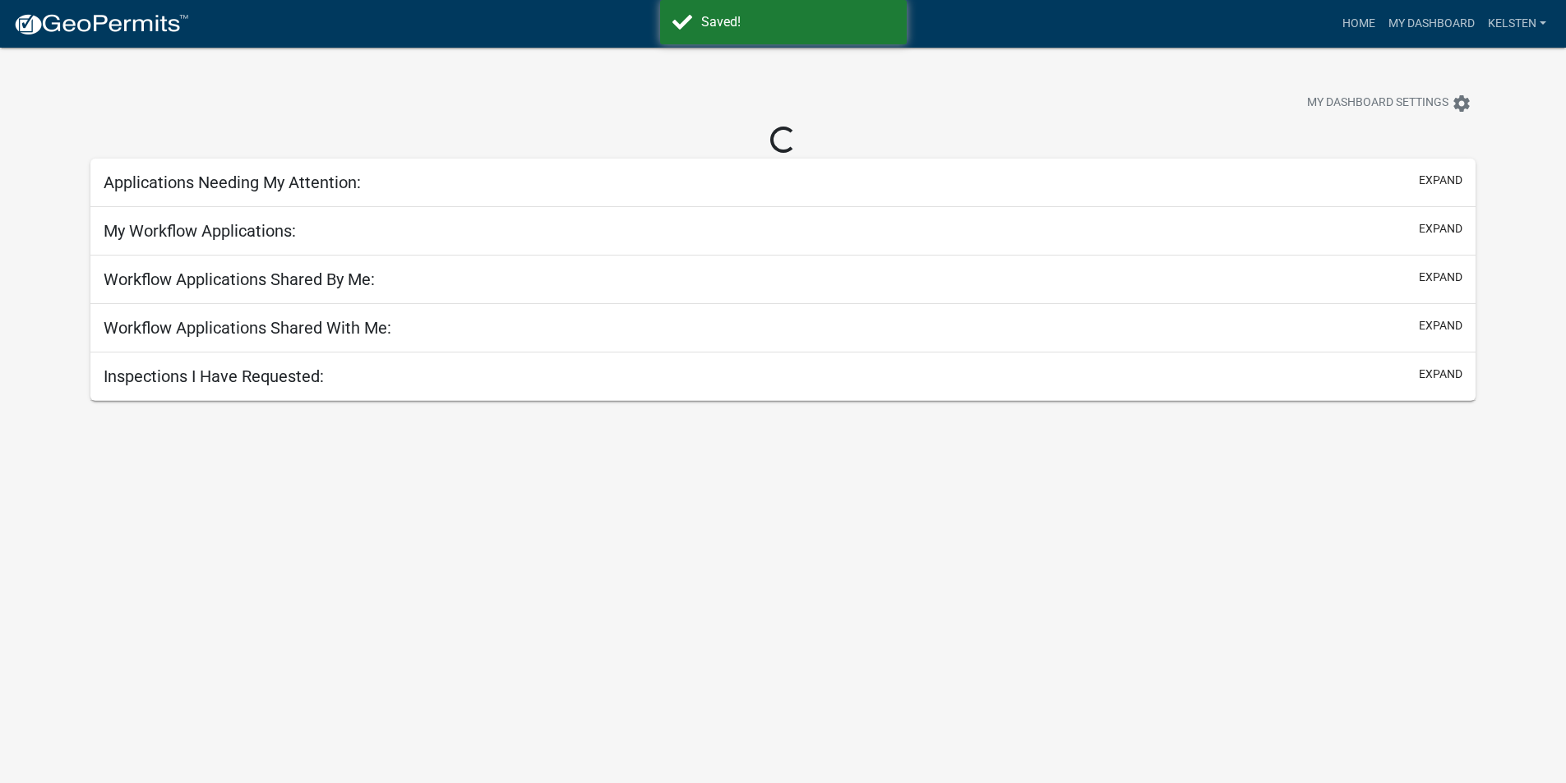
select select "3: 100"
